Goal: Navigation & Orientation: Find specific page/section

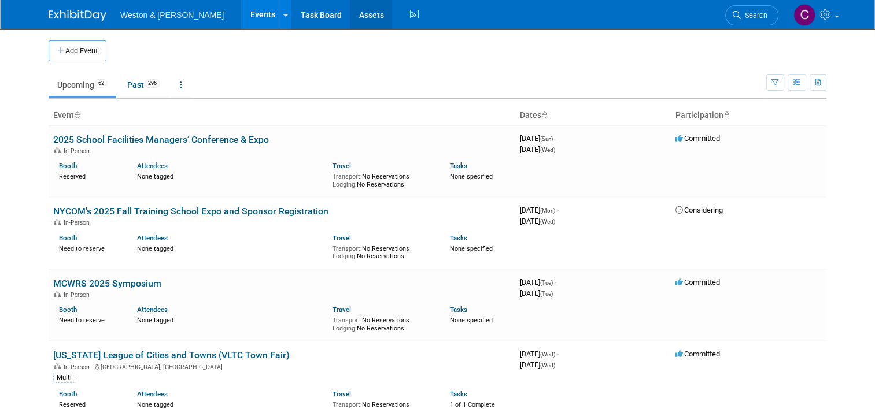
click at [350, 12] on link "Assets" at bounding box center [371, 14] width 42 height 29
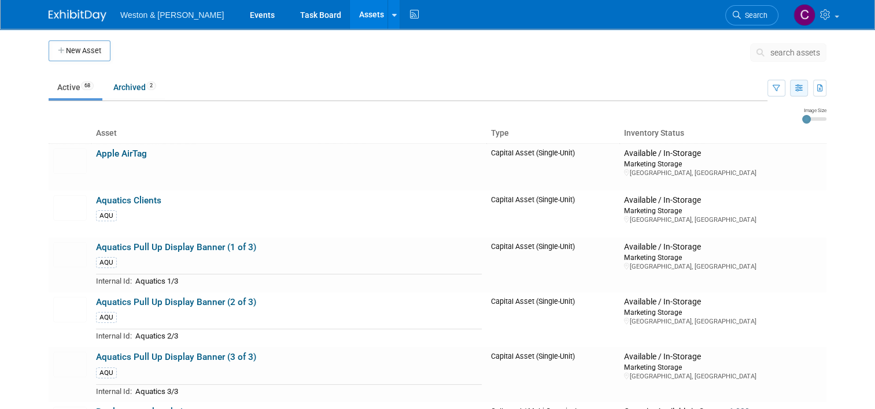
click at [802, 90] on icon "button" at bounding box center [799, 89] width 8 height 8
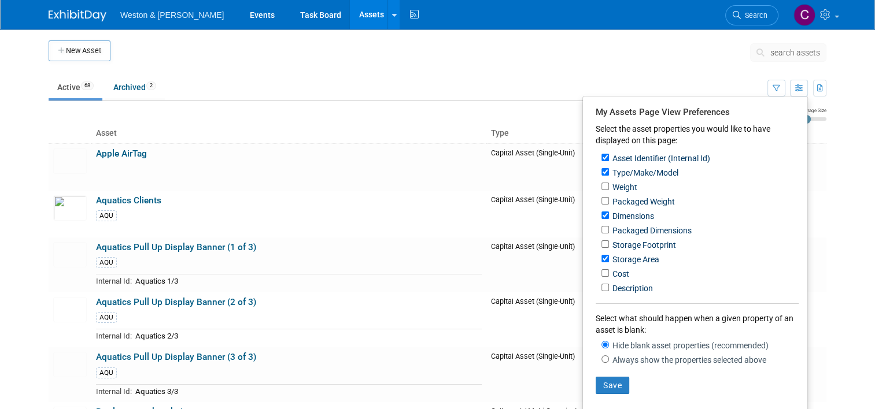
click at [693, 77] on ul "Active 68 Archived 2" at bounding box center [408, 88] width 719 height 26
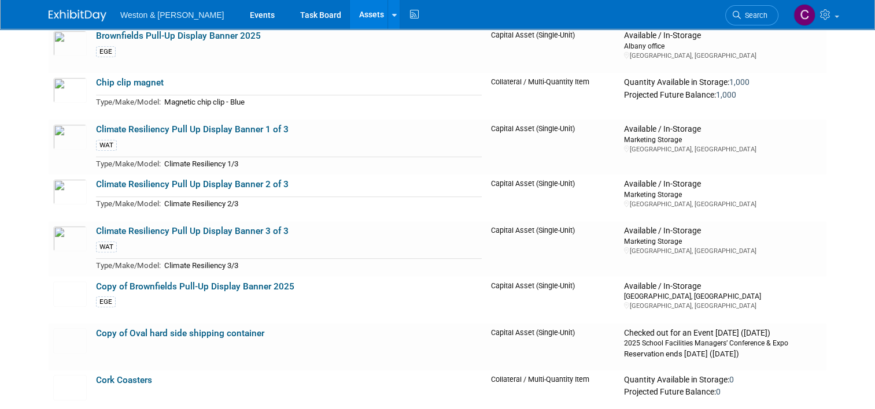
scroll to position [463, 0]
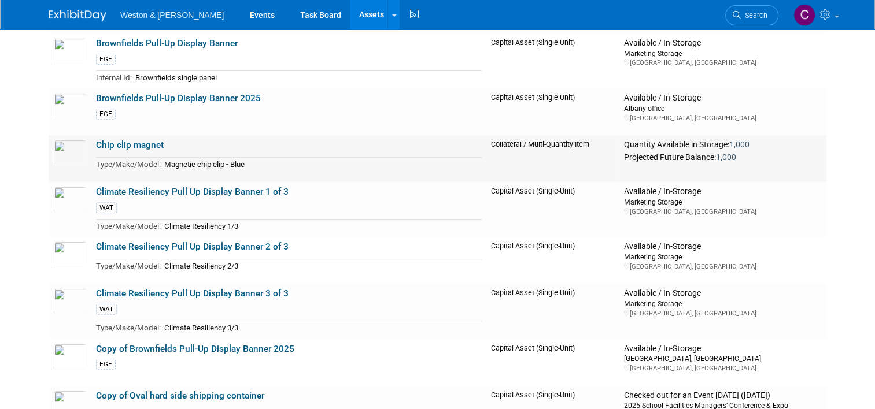
click at [139, 145] on link "Chip clip magnet" at bounding box center [130, 145] width 68 height 10
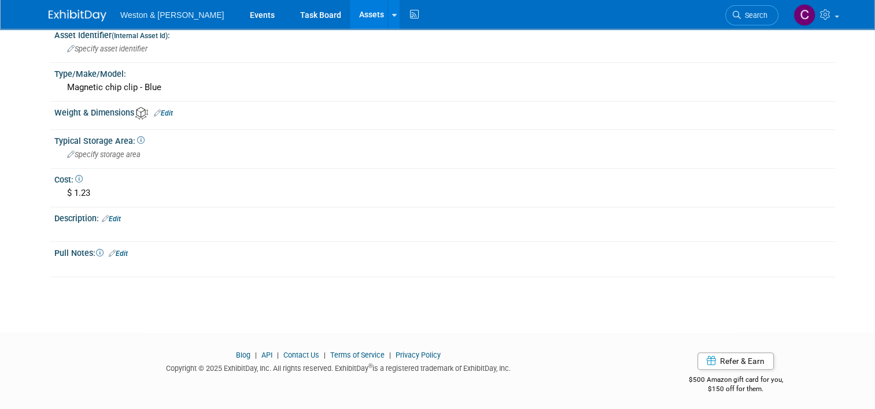
scroll to position [228, 0]
